Goal: Navigation & Orientation: Go to known website

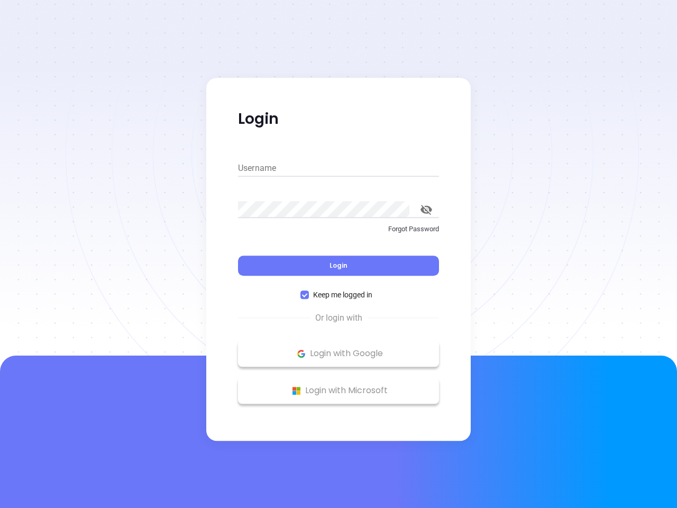
click at [339, 254] on div "Login" at bounding box center [338, 259] width 201 height 33
click at [339, 168] on input "Username" at bounding box center [338, 168] width 201 height 17
click at [426, 210] on icon "toggle password visibility" at bounding box center [427, 210] width 12 height 10
click at [339, 266] on span "Login" at bounding box center [339, 265] width 18 height 9
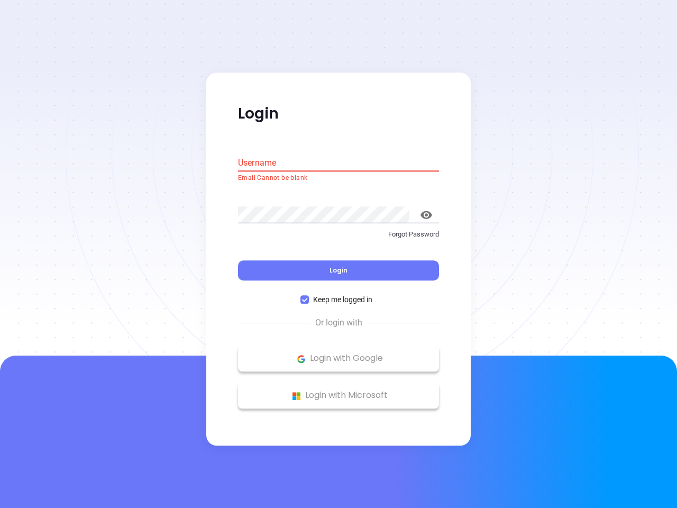
click at [339, 295] on span "Keep me logged in" at bounding box center [343, 300] width 68 height 12
click at [309, 296] on input "Keep me logged in" at bounding box center [305, 300] width 8 height 8
checkbox input "false"
click at [339, 353] on p "Login with Google" at bounding box center [338, 359] width 190 height 16
click at [339, 390] on p "Login with Microsoft" at bounding box center [338, 396] width 190 height 16
